Goal: Task Accomplishment & Management: Complete application form

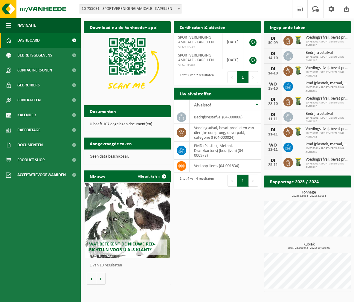
click at [30, 39] on span "Dashboard" at bounding box center [28, 40] width 22 height 15
click at [38, 98] on span "Contracten" at bounding box center [28, 100] width 23 height 15
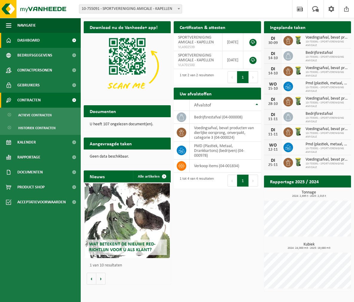
click at [38, 98] on span "Contracten" at bounding box center [28, 100] width 23 height 15
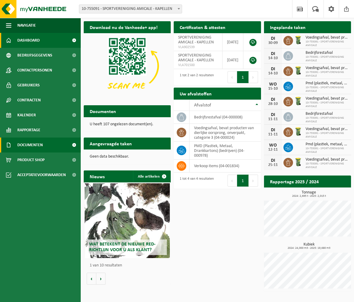
click at [44, 145] on link "Documenten" at bounding box center [40, 145] width 81 height 15
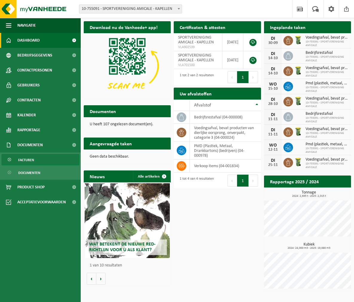
click at [31, 159] on span "Facturen" at bounding box center [26, 159] width 16 height 11
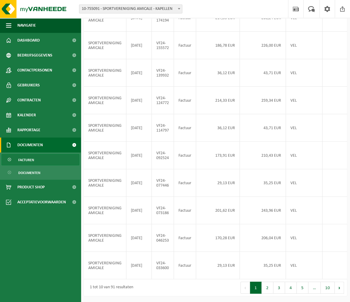
scroll to position [117, 0]
click at [340, 289] on button "Volgende" at bounding box center [339, 288] width 9 height 12
click at [260, 291] on button "1" at bounding box center [256, 288] width 12 height 12
click at [247, 289] on button "Vorige" at bounding box center [245, 288] width 10 height 12
click at [259, 290] on button "1" at bounding box center [256, 288] width 12 height 12
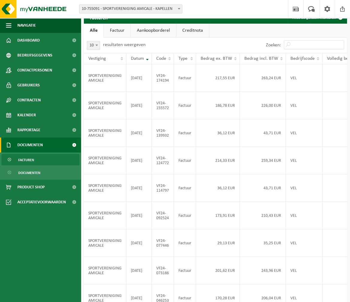
scroll to position [0, 0]
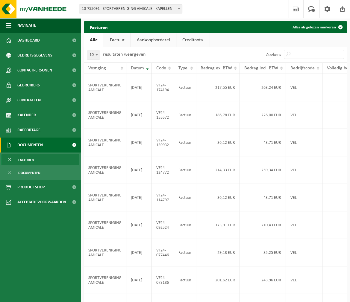
click at [21, 159] on span "Facturen" at bounding box center [26, 159] width 16 height 11
click at [98, 56] on span at bounding box center [97, 55] width 6 height 8
click at [10, 159] on span at bounding box center [9, 159] width 5 height 11
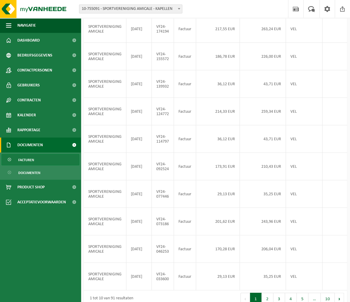
scroll to position [117, 0]
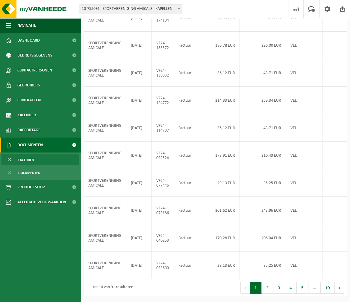
click at [29, 161] on span "Facturen" at bounding box center [26, 159] width 16 height 11
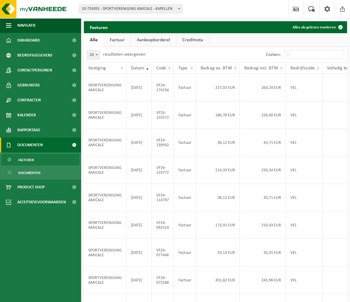
click at [121, 40] on link "Factuur" at bounding box center [117, 40] width 27 height 14
click at [95, 41] on link "Alle" at bounding box center [93, 40] width 19 height 14
click at [179, 10] on span at bounding box center [179, 9] width 6 height 8
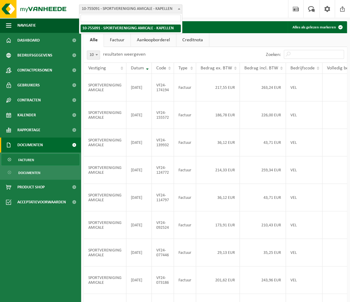
click at [179, 10] on span at bounding box center [179, 9] width 6 height 8
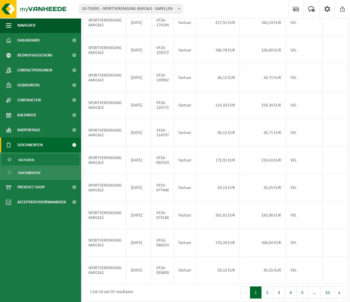
scroll to position [117, 0]
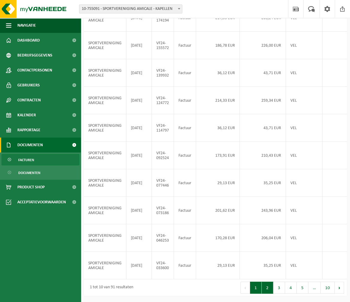
click at [269, 289] on button "2" at bounding box center [268, 288] width 12 height 12
click at [256, 289] on button "1" at bounding box center [256, 288] width 12 height 12
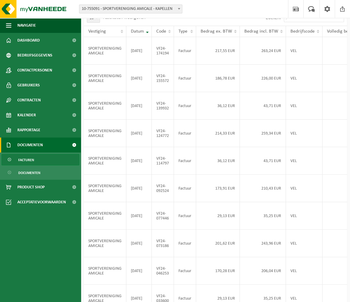
scroll to position [0, 0]
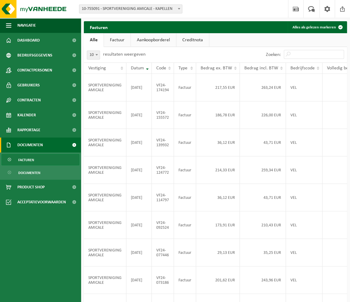
click at [39, 160] on link "Facturen" at bounding box center [40, 159] width 78 height 11
click at [115, 40] on link "Factuur" at bounding box center [117, 40] width 27 height 14
click at [35, 42] on span "Dashboard" at bounding box center [28, 40] width 22 height 15
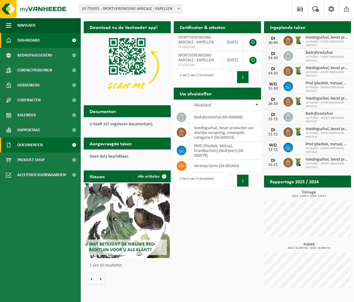
click at [37, 145] on span "Documenten" at bounding box center [29, 145] width 25 height 15
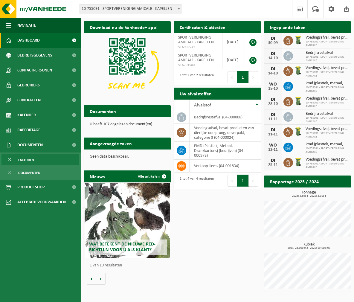
click at [34, 159] on span "Facturen" at bounding box center [26, 159] width 16 height 11
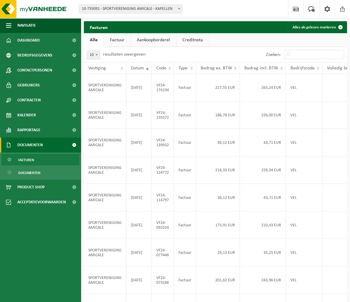
click at [180, 10] on span at bounding box center [179, 9] width 6 height 8
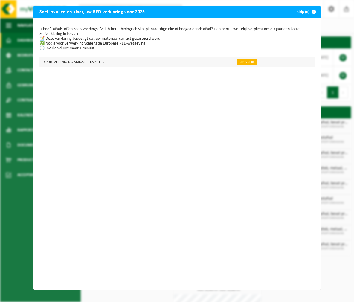
click at [239, 63] on link "👉 Vul in" at bounding box center [247, 62] width 20 height 7
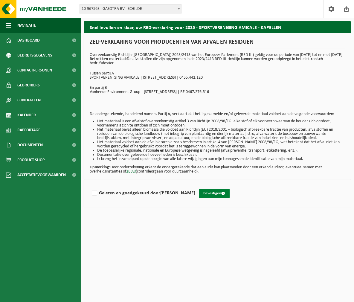
click at [216, 197] on button "Bevestigen" at bounding box center [214, 194] width 31 height 10
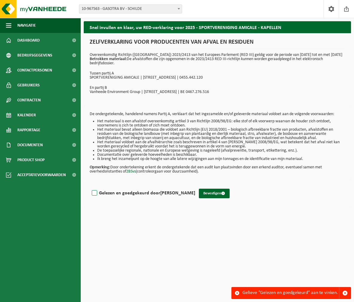
click at [96, 197] on label "Gelezen en goedgekeurd door GABRIELLA SOMERS" at bounding box center [143, 193] width 105 height 9
click at [195, 186] on input "Gelezen en goedgekeurd door GABRIELLA SOMERS" at bounding box center [195, 186] width 0 height 0
checkbox input "true"
click at [219, 198] on button "Bevestigen" at bounding box center [214, 194] width 31 height 10
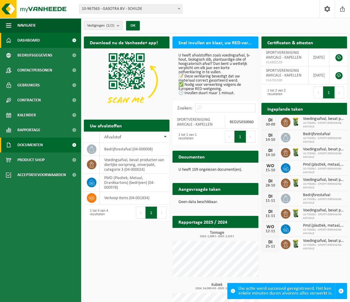
click at [41, 145] on span "Documenten" at bounding box center [29, 145] width 25 height 15
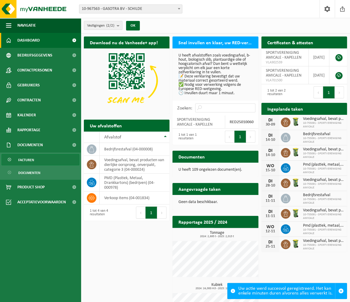
click at [29, 159] on span "Facturen" at bounding box center [26, 159] width 16 height 11
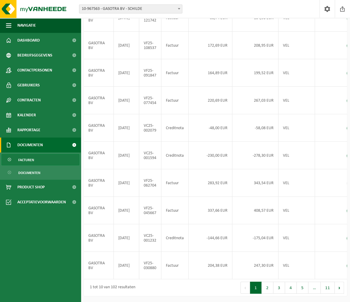
scroll to position [132, 0]
click at [178, 169] on td "Factuur" at bounding box center [174, 183] width 27 height 28
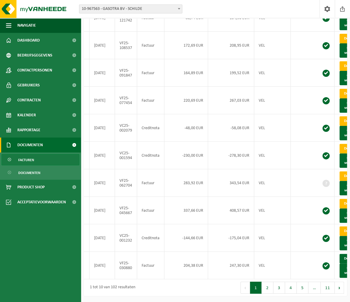
scroll to position [0, 0]
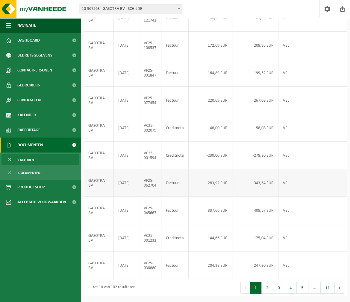
click at [221, 171] on td "283,92 EUR" at bounding box center [211, 183] width 44 height 28
